Goal: Task Accomplishment & Management: Use online tool/utility

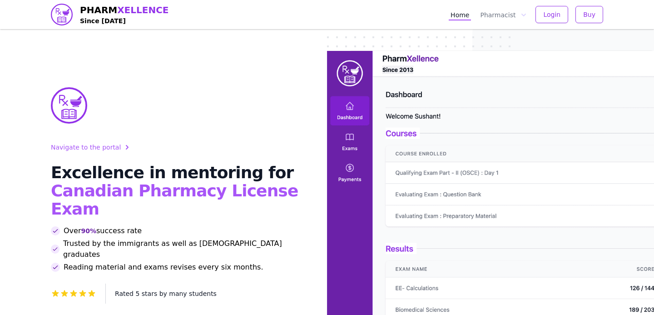
click at [544, 23] on div "Home Pharmacist Login Buy" at bounding box center [526, 14] width 154 height 29
click at [545, 21] on button "Login" at bounding box center [551, 14] width 33 height 17
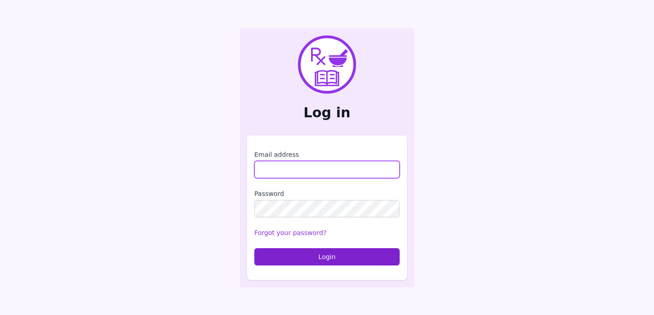
type input "**********"
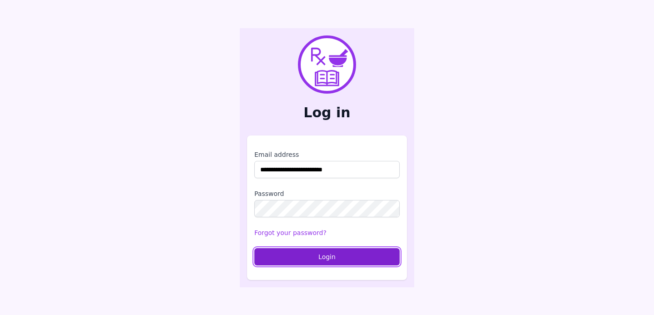
click at [324, 258] on button "Login" at bounding box center [326, 256] width 145 height 17
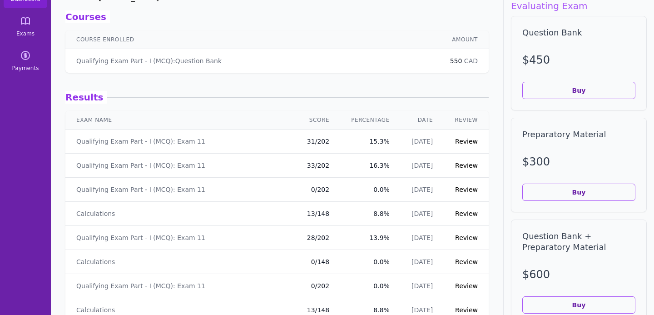
scroll to position [70, 0]
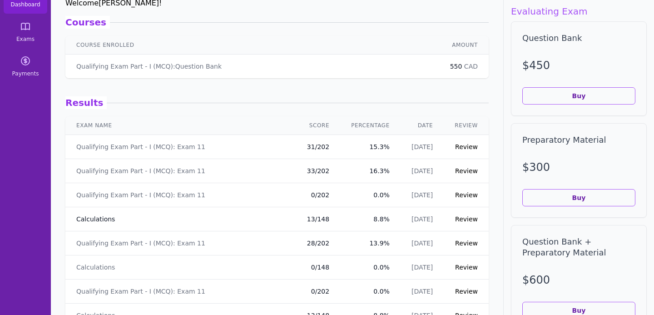
click at [102, 220] on link "Calculations" at bounding box center [95, 218] width 39 height 9
